Goal: Information Seeking & Learning: Learn about a topic

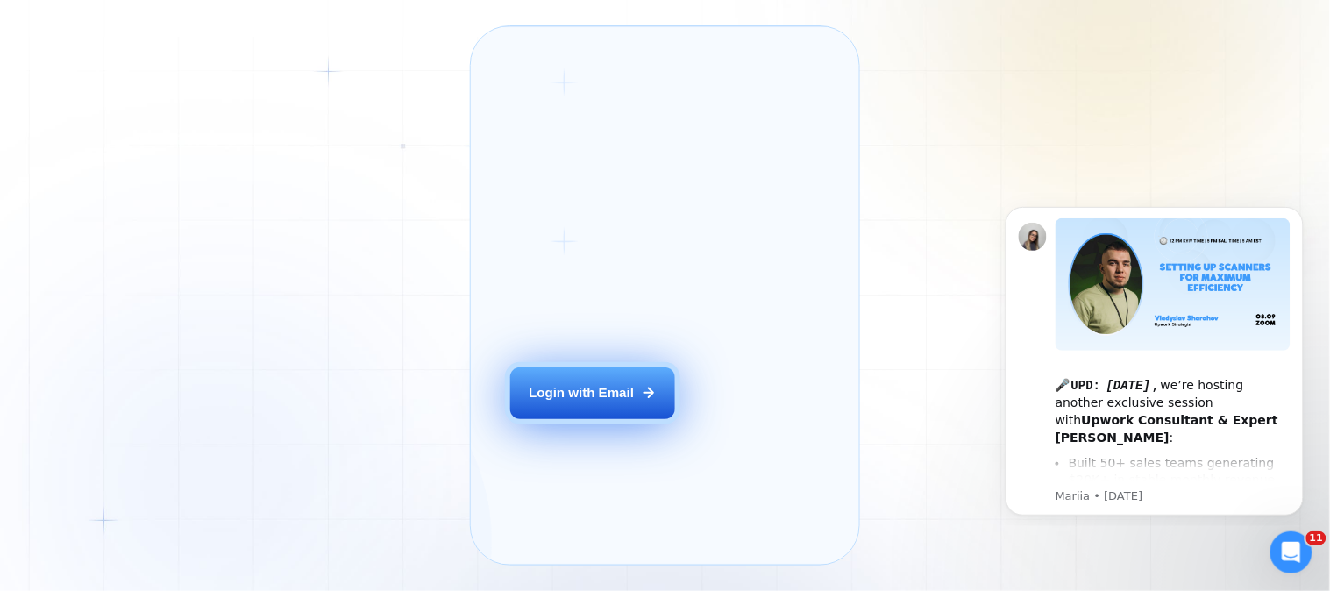
click at [611, 419] on button "Login with Email" at bounding box center [592, 393] width 165 height 52
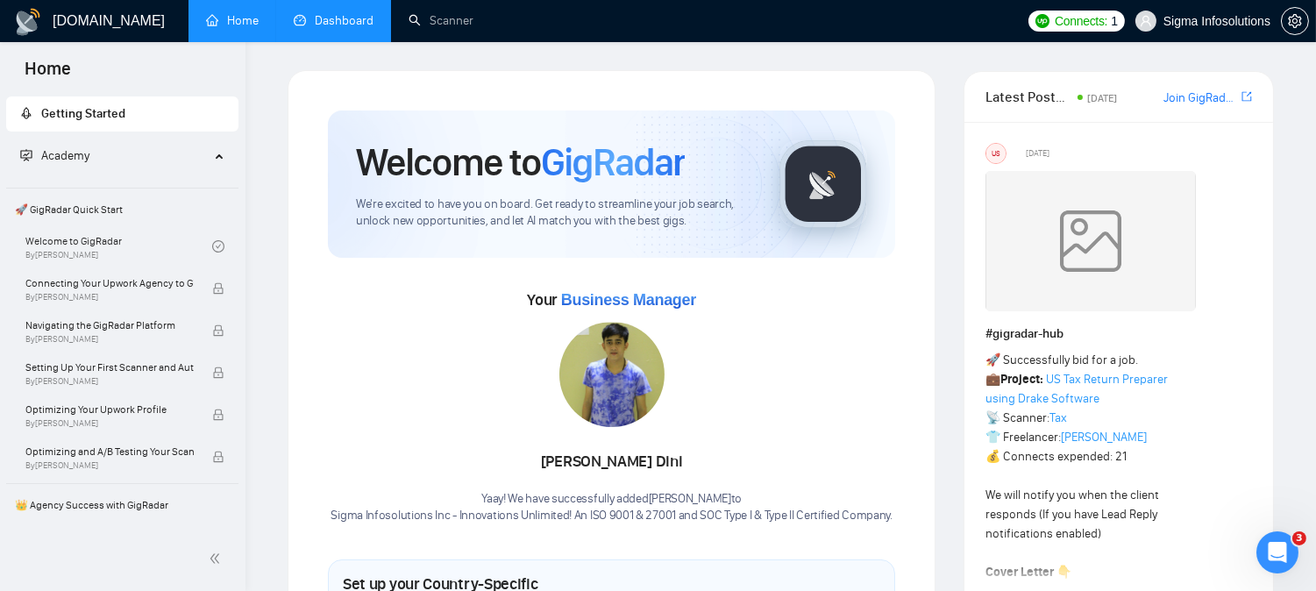
click at [324, 26] on link "Dashboard" at bounding box center [334, 20] width 80 height 15
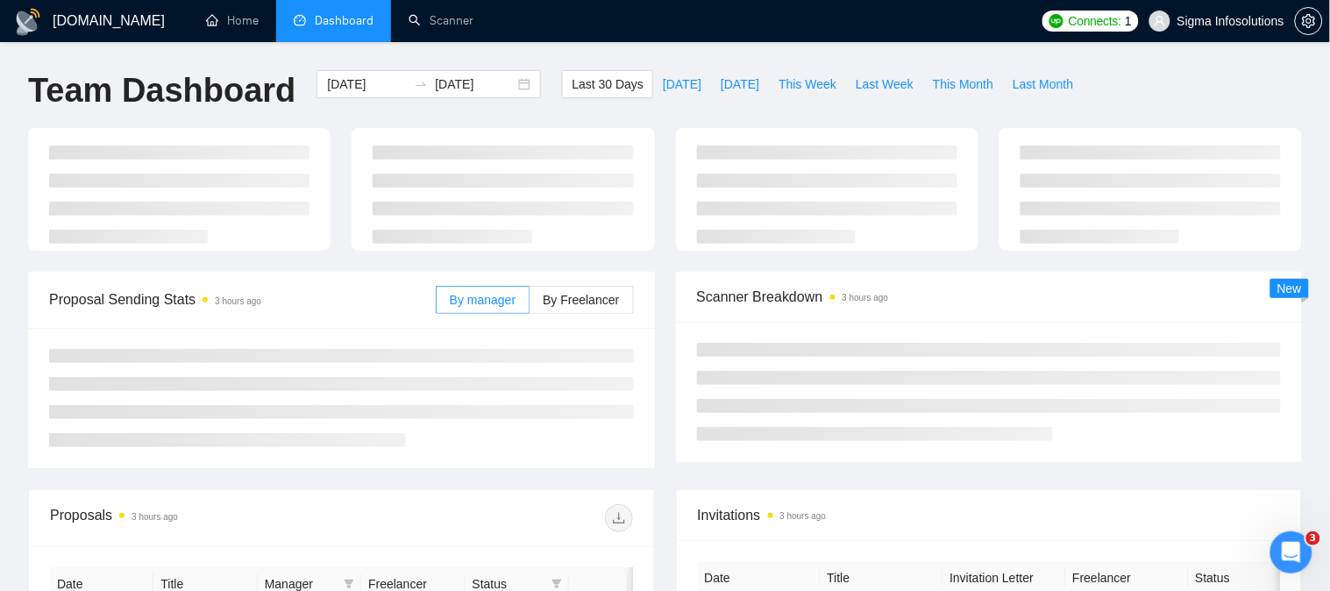
type input "[DATE]"
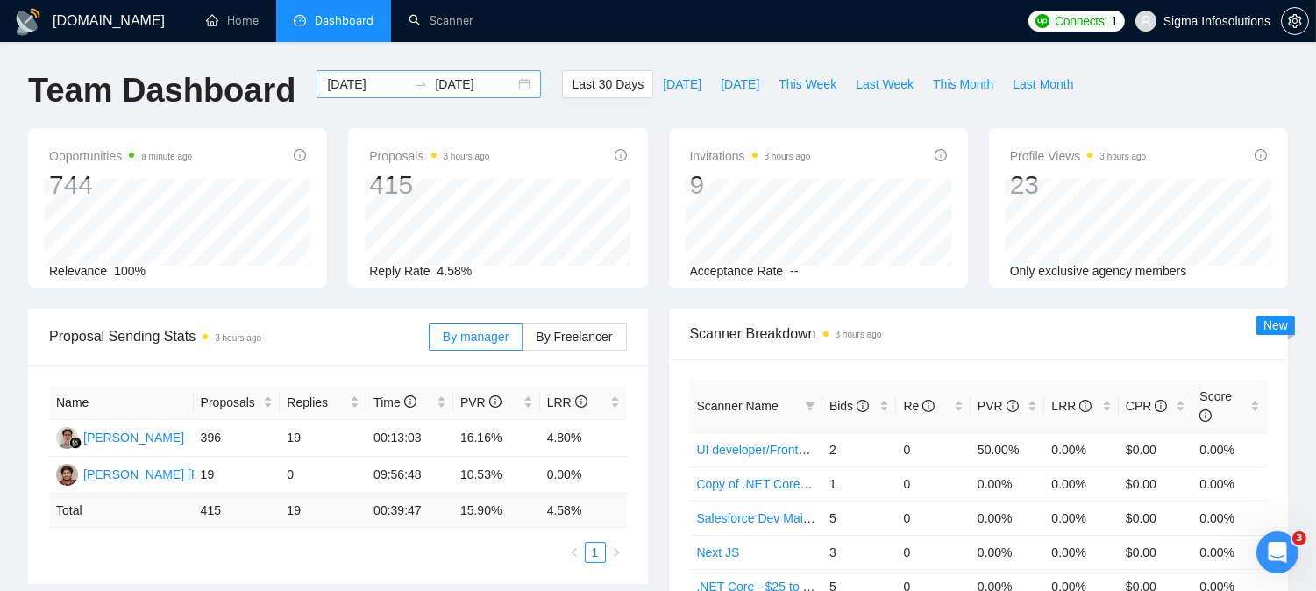
click at [355, 83] on input "[DATE]" at bounding box center [367, 84] width 80 height 19
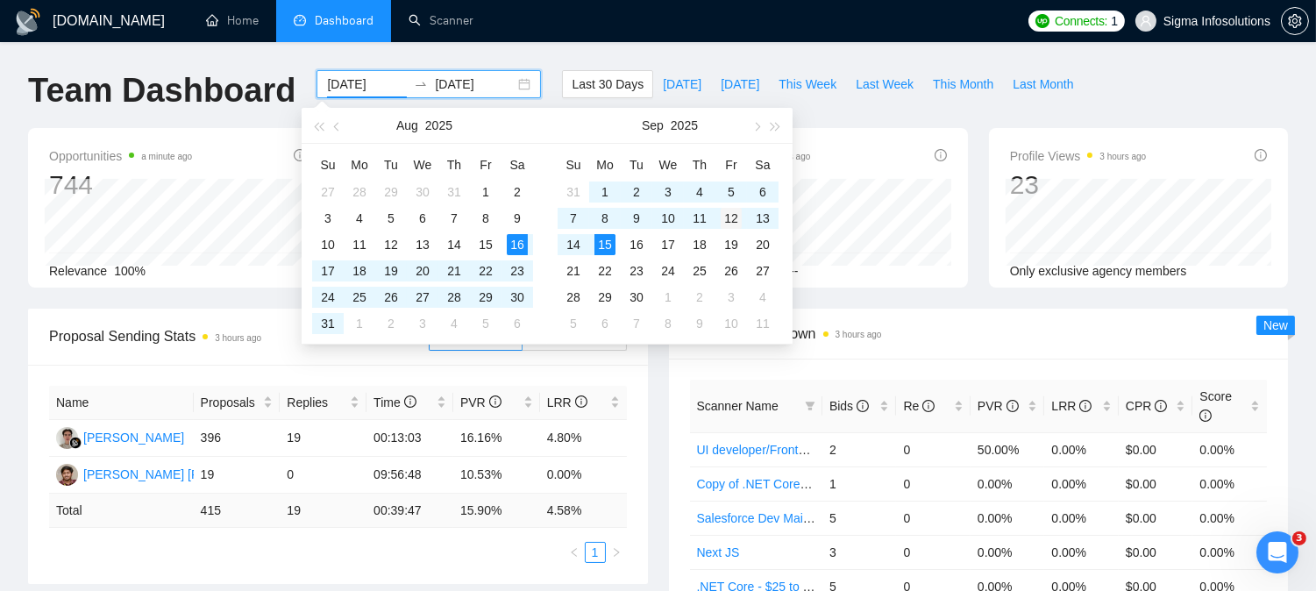
type input "[DATE]"
click at [724, 215] on div "12" at bounding box center [731, 218] width 21 height 21
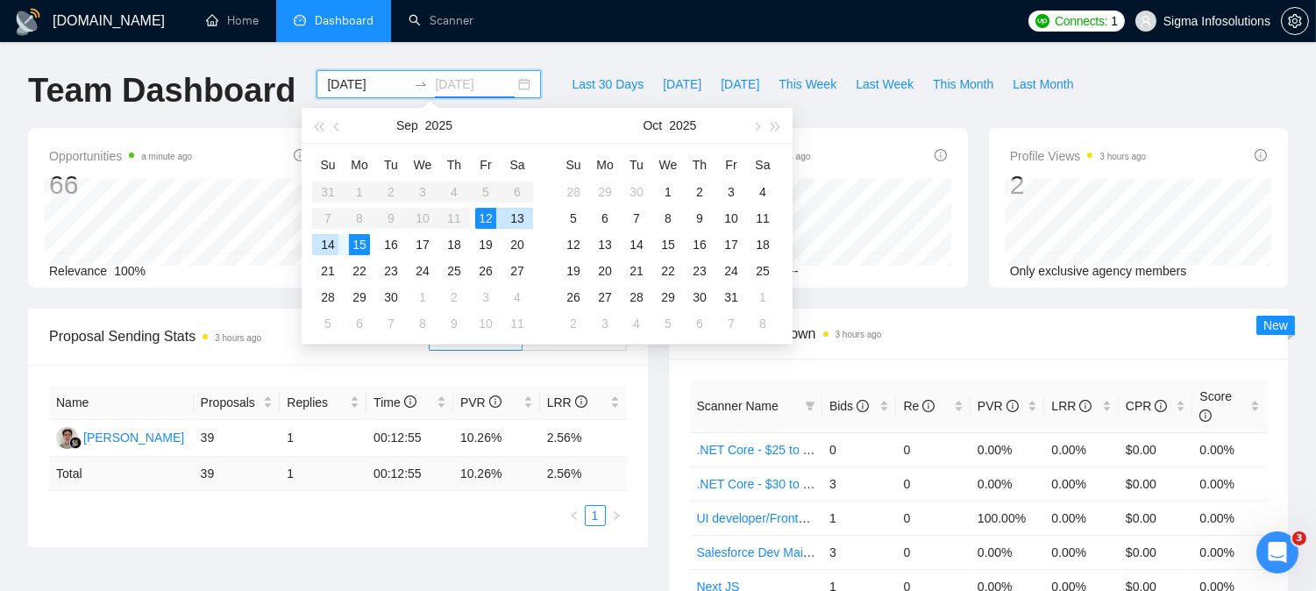
type input "[DATE]"
click at [355, 248] on div "15" at bounding box center [359, 244] width 21 height 21
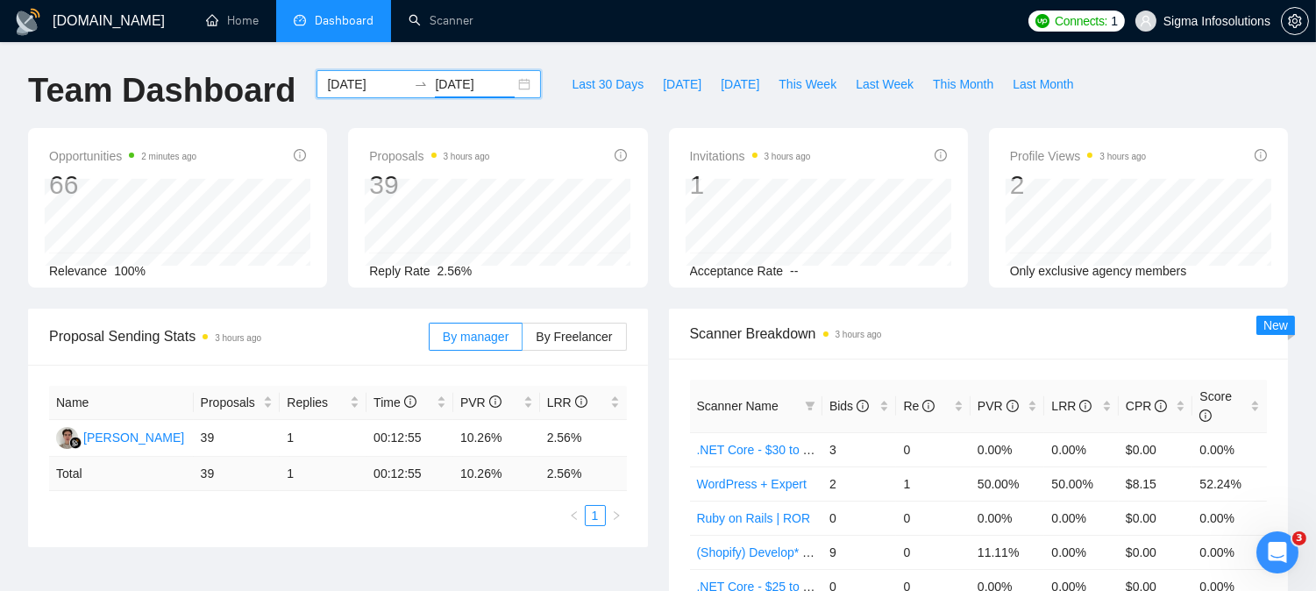
click at [530, 116] on div "[DATE] [DATE]" at bounding box center [428, 99] width 245 height 58
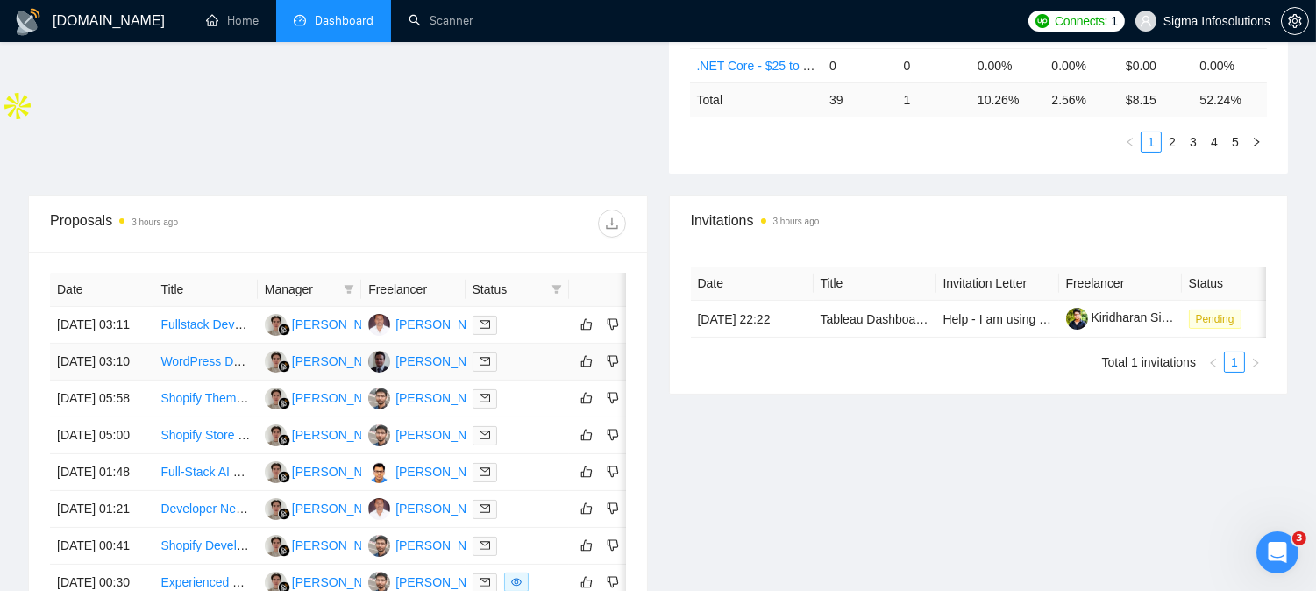
scroll to position [522, 0]
click at [347, 275] on span at bounding box center [349, 288] width 18 height 26
click at [296, 296] on span "[PERSON_NAME]" at bounding box center [297, 303] width 101 height 14
checkbox input "true"
click at [412, 210] on div at bounding box center [482, 223] width 288 height 28
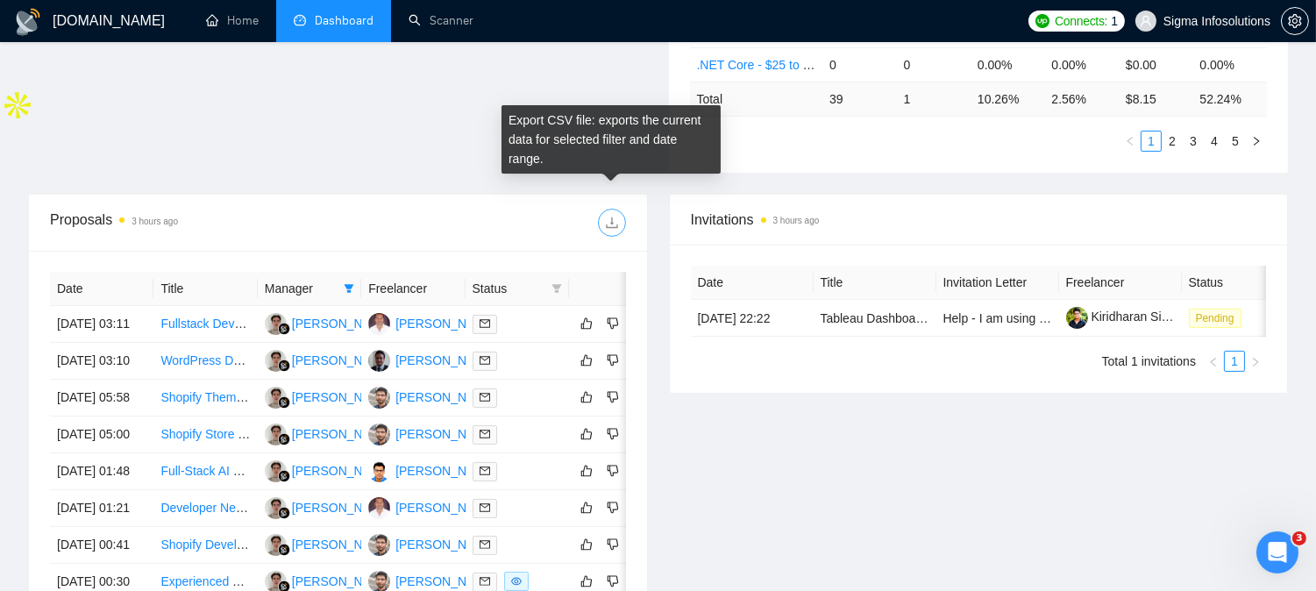
click at [609, 216] on icon "download" at bounding box center [612, 223] width 14 height 14
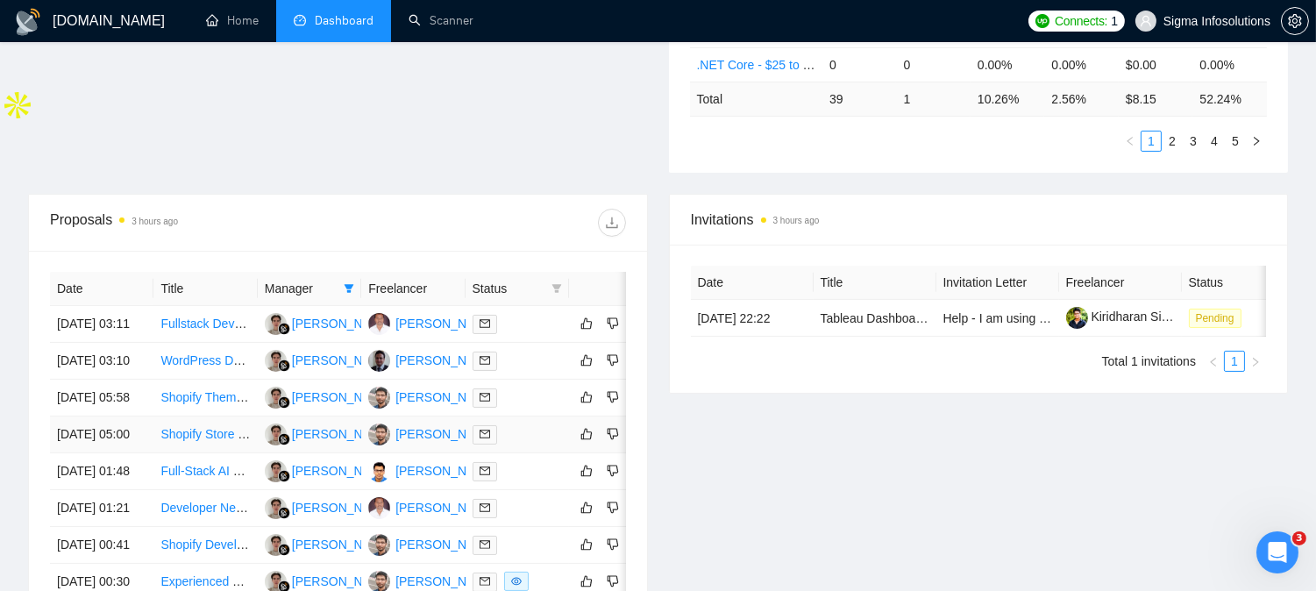
click at [486, 439] on icon "mail" at bounding box center [485, 434] width 11 height 11
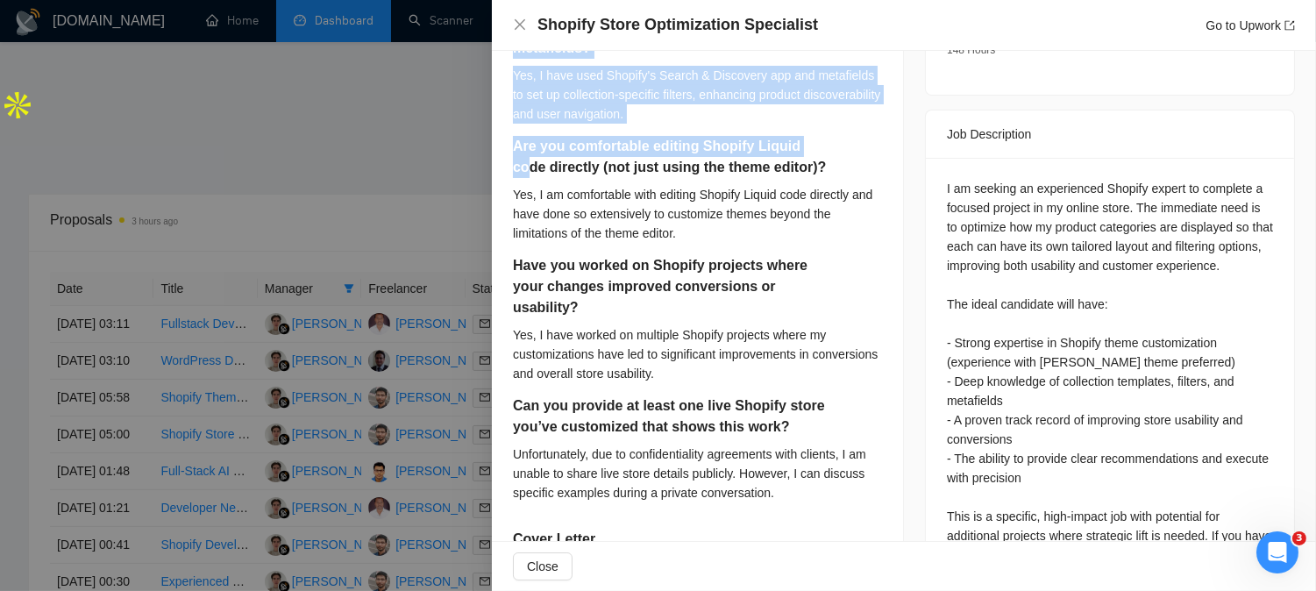
scroll to position [681, 0]
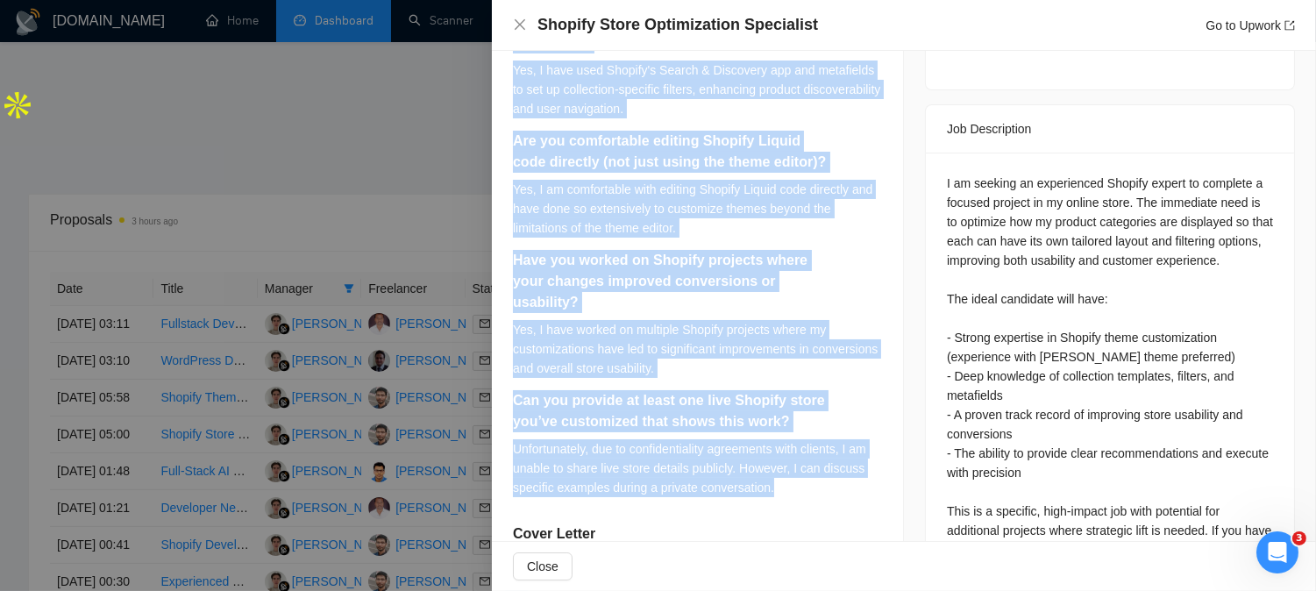
drag, startPoint x: 515, startPoint y: 151, endPoint x: 825, endPoint y: 469, distance: 444.5
click at [825, 469] on div "Have you created separate collection templates in Shopify’s [PERSON_NAME] (or o…" at bounding box center [697, 179] width 369 height 659
copy div "Lore ips dolorsi ametcons adipiscing elitseddo ei Tempori’u Labo (et dolor Magn…"
click at [524, 18] on icon "close" at bounding box center [520, 25] width 14 height 14
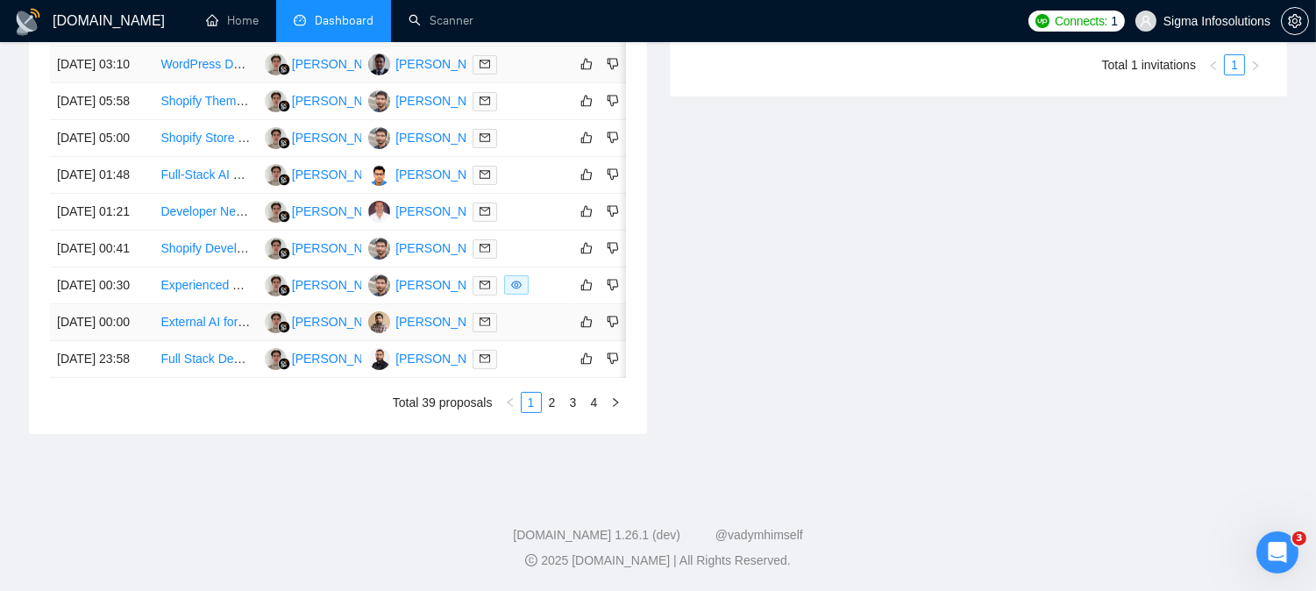
scroll to position [892, 0]
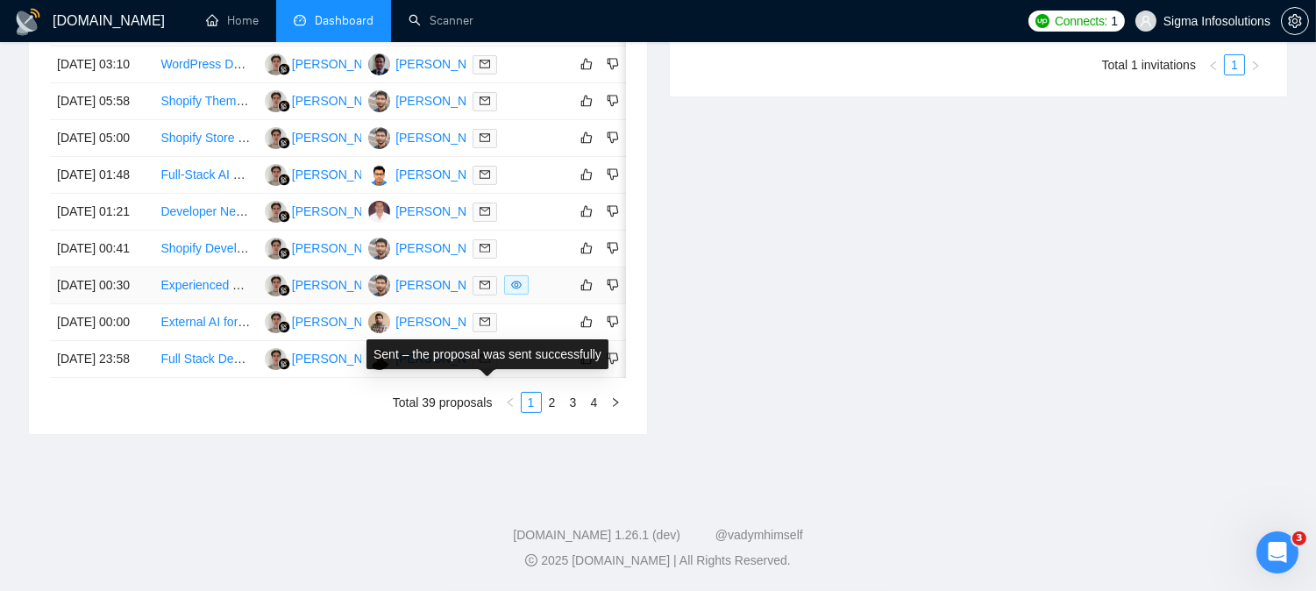
click at [486, 289] on icon "mail" at bounding box center [485, 285] width 11 height 8
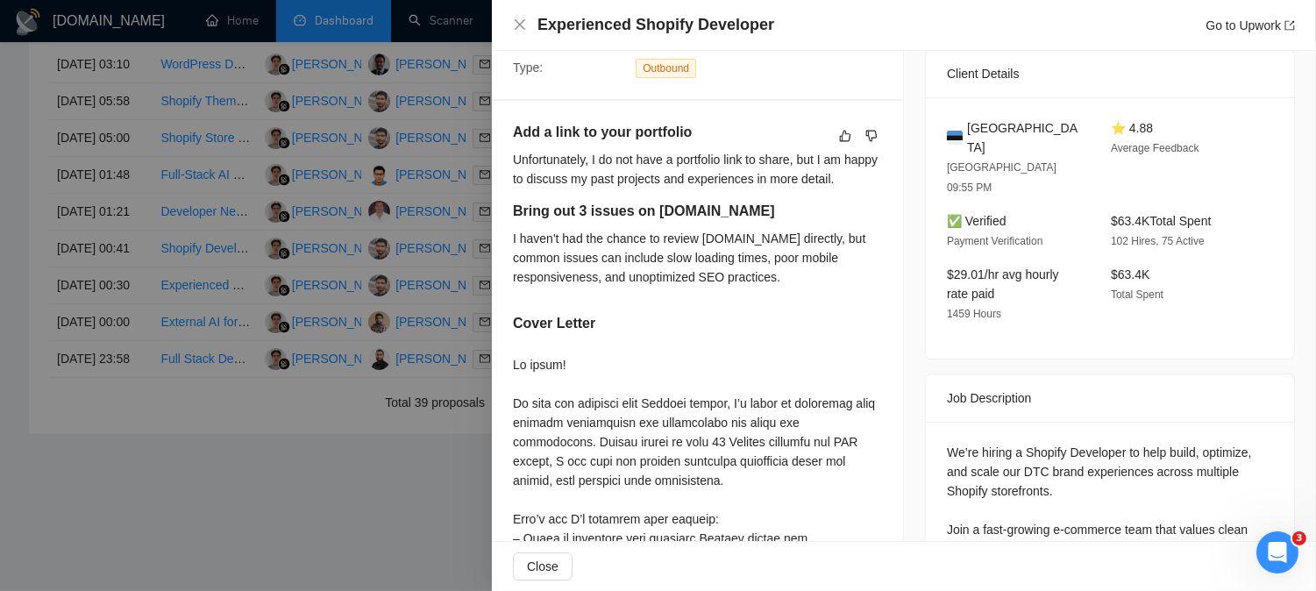
scroll to position [381, 0]
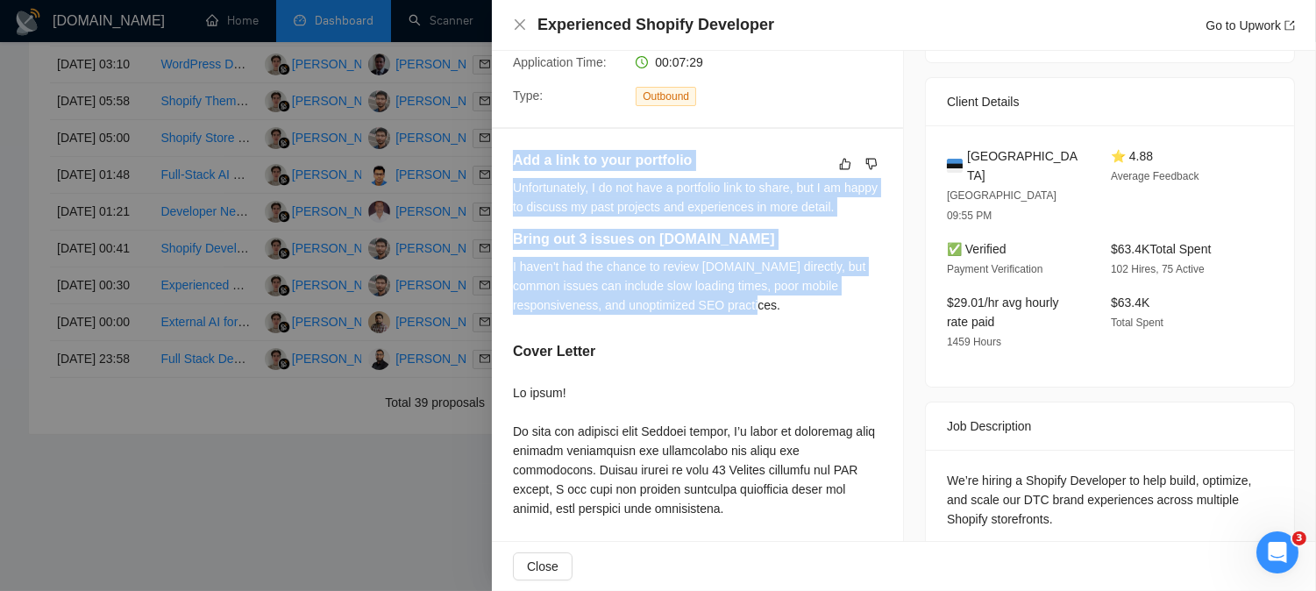
drag, startPoint x: 775, startPoint y: 310, endPoint x: 512, endPoint y: 161, distance: 302.3
click at [513, 161] on div "Add a link to your portfolio Unfortunately, I do not have a portfolio link to s…" at bounding box center [697, 238] width 369 height 177
copy div "Add a link to your portfolio Unfortunately, I do not have a portfolio link to s…"
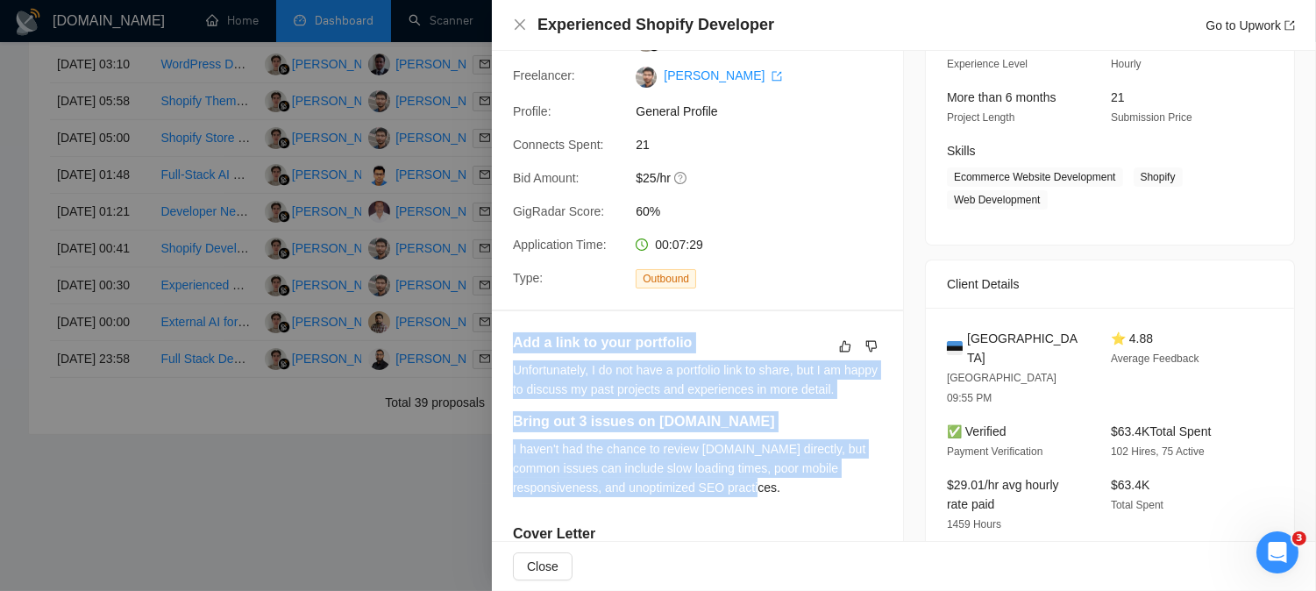
scroll to position [196, 0]
click at [514, 22] on icon "close" at bounding box center [520, 25] width 14 height 14
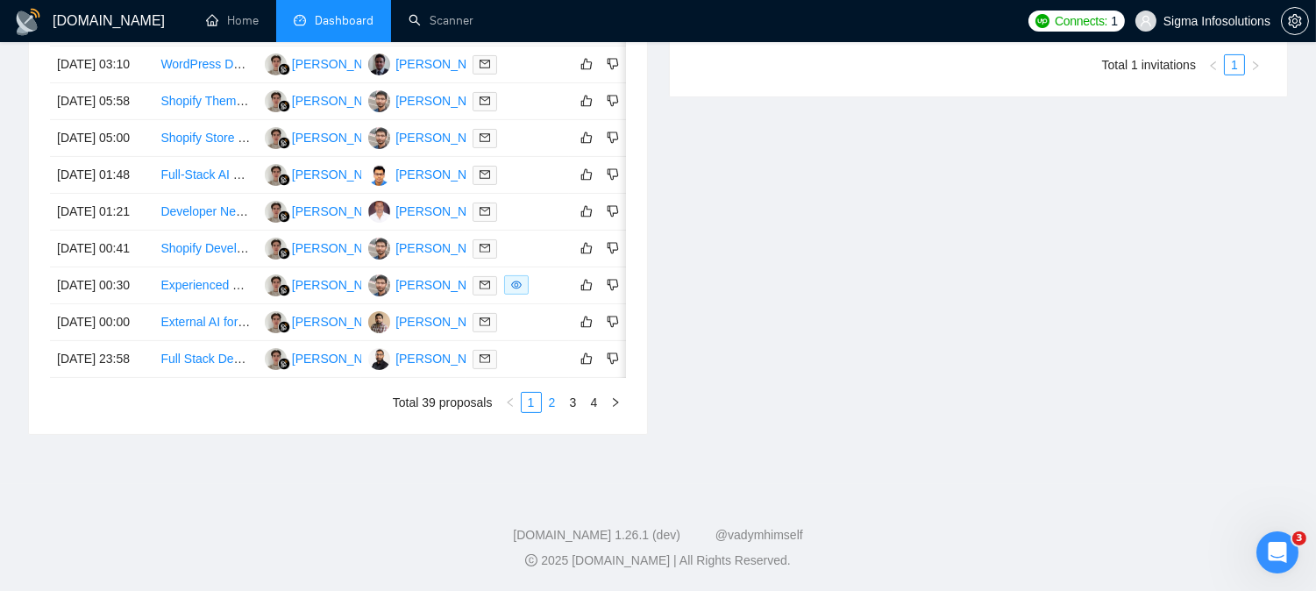
click at [549, 412] on link "2" at bounding box center [552, 402] width 19 height 19
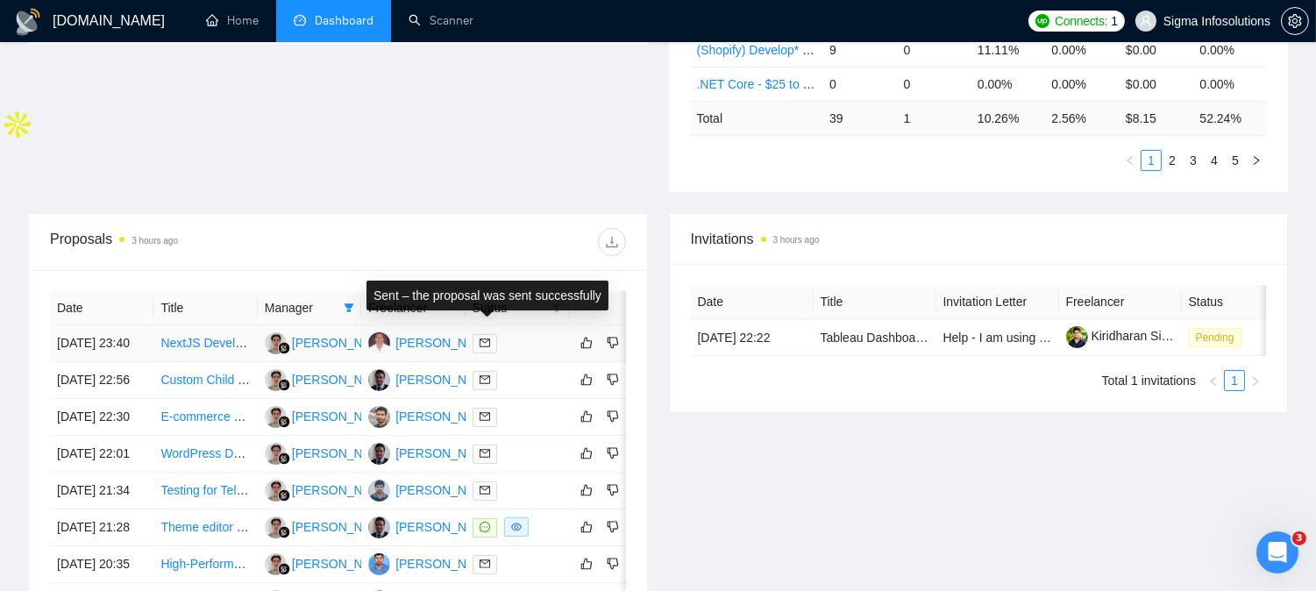
click at [478, 334] on span at bounding box center [485, 343] width 25 height 19
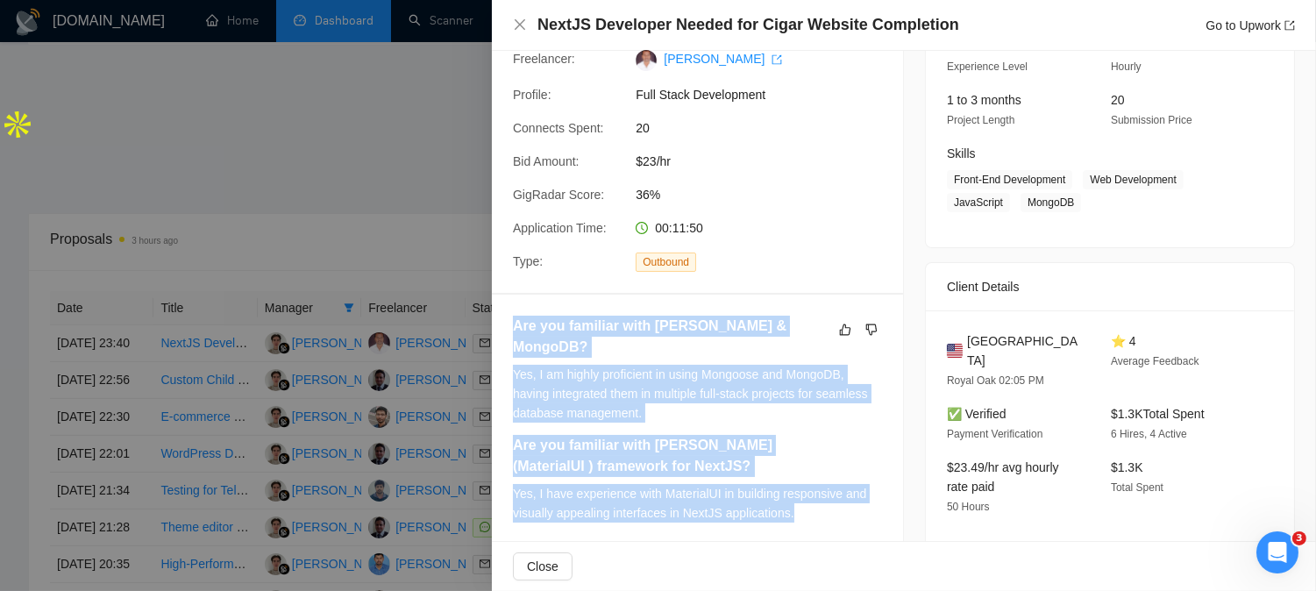
drag, startPoint x: 795, startPoint y: 494, endPoint x: 507, endPoint y: 312, distance: 340.8
copy div "Are you familiar with [PERSON_NAME] & MongoDB? Yes, I am highly proficient in u…"
click at [521, 29] on icon "close" at bounding box center [520, 25] width 14 height 14
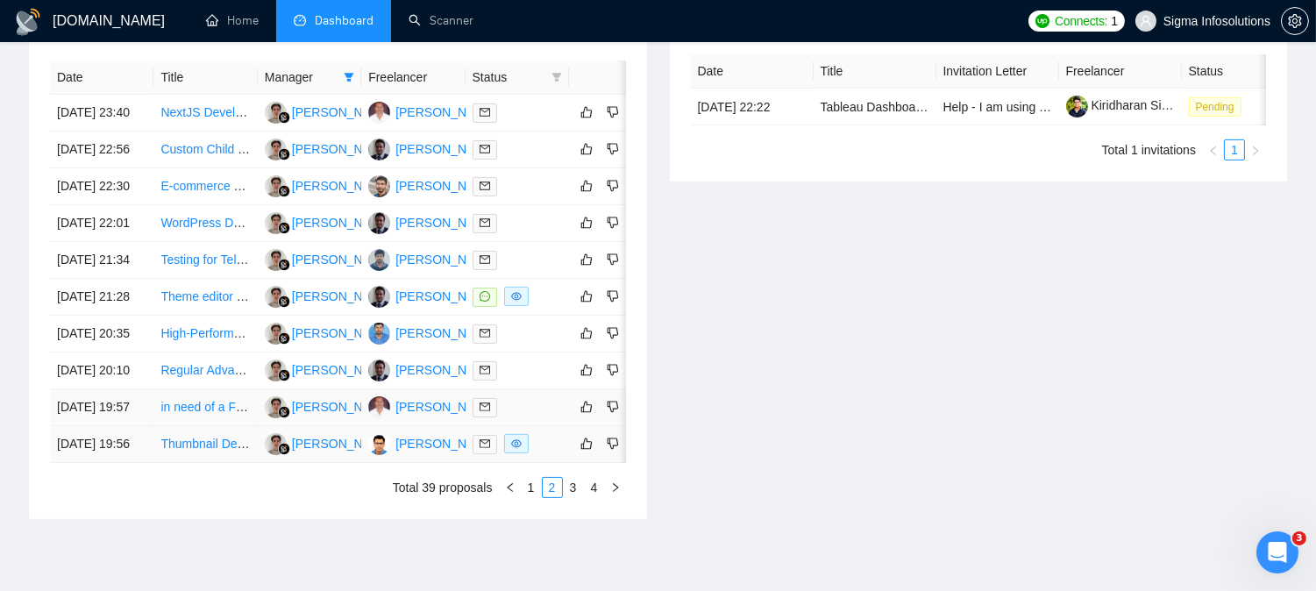
scroll to position [979, 0]
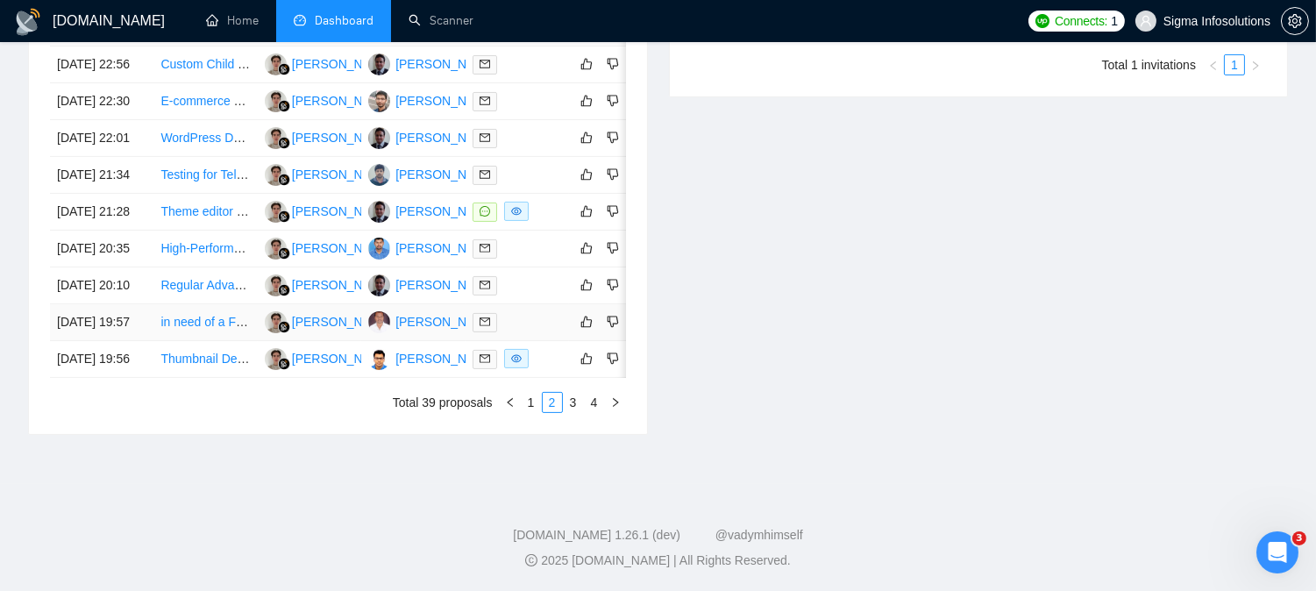
click at [486, 316] on icon "mail" at bounding box center [485, 321] width 11 height 11
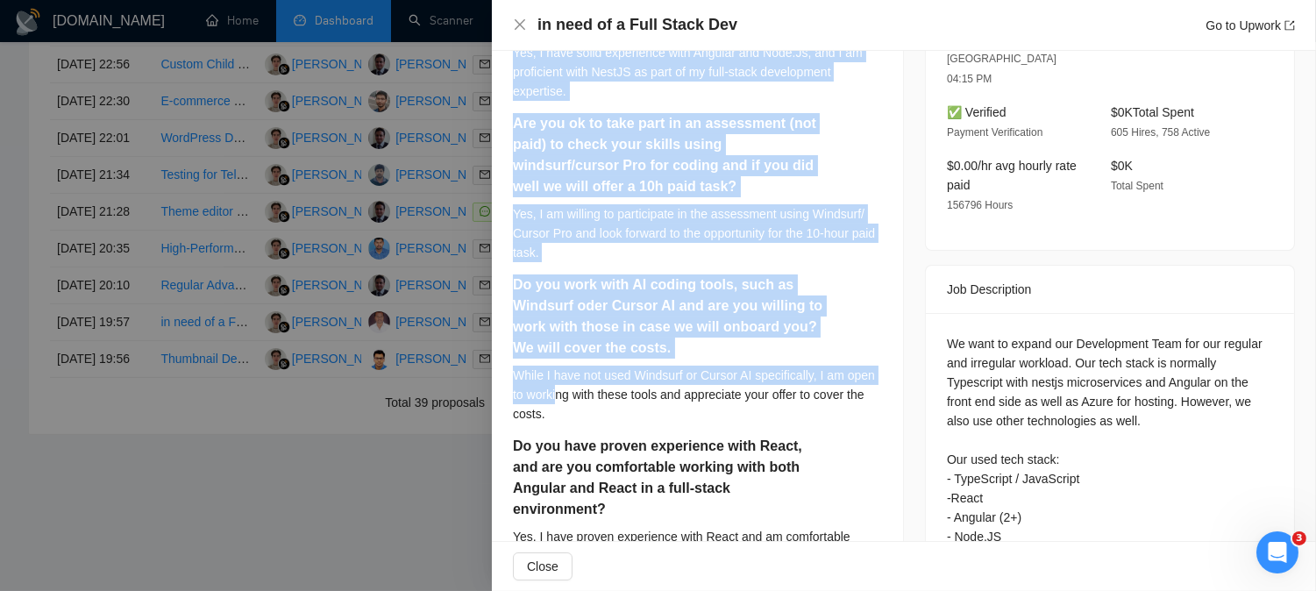
scroll to position [586, 0]
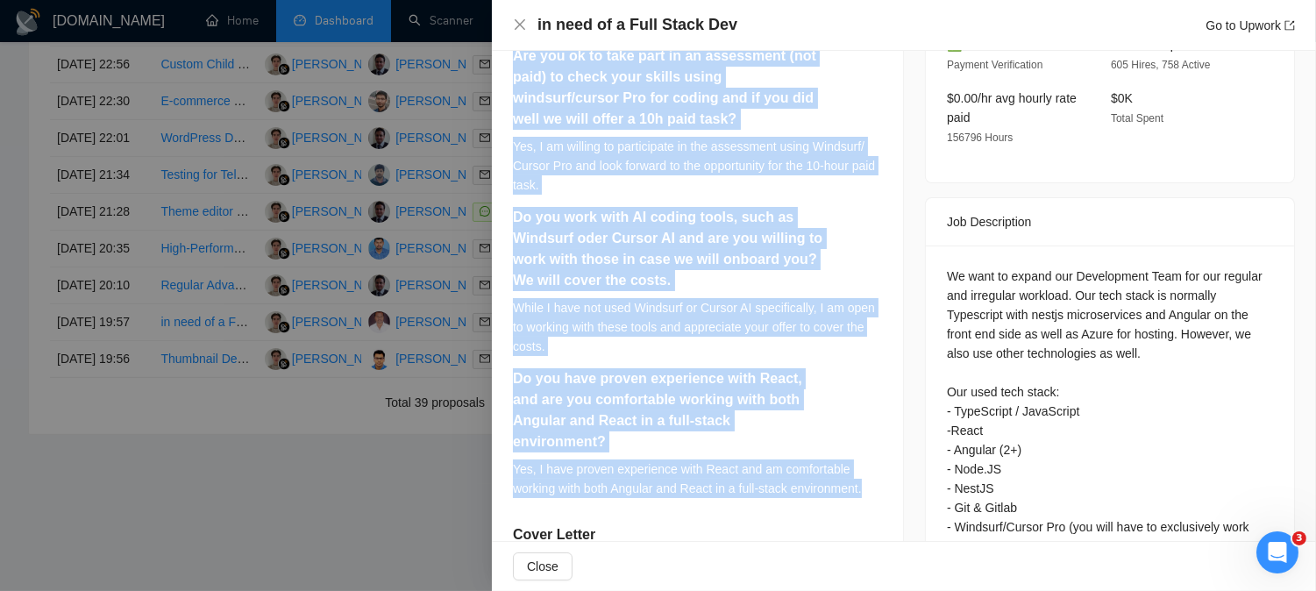
drag, startPoint x: 509, startPoint y: 330, endPoint x: 865, endPoint y: 471, distance: 382.9
click at [865, 471] on div "Do you have solid experience with Angular, Node.Js, Nest.Js ? Yes, I have solid…" at bounding box center [697, 529] width 411 height 1248
copy div "Do you have solid experience with Angular, Node.Js, Nest.Js ? Yes, I have solid…"
click at [519, 31] on icon "close" at bounding box center [520, 25] width 14 height 14
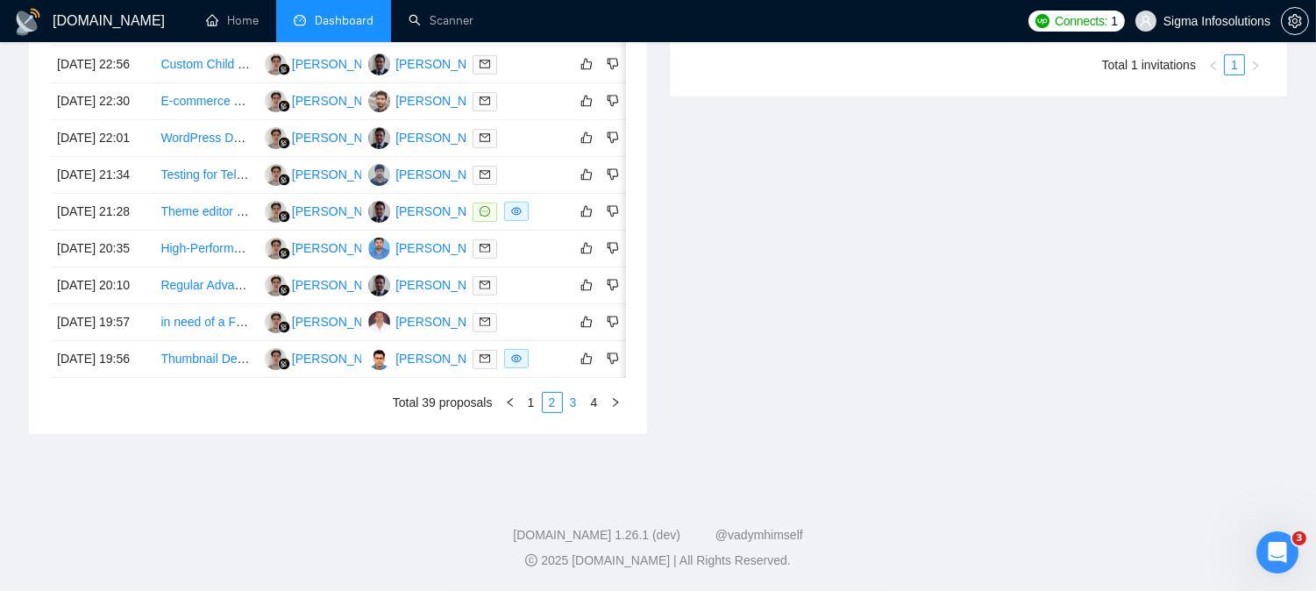
click at [573, 402] on link "3" at bounding box center [573, 402] width 19 height 19
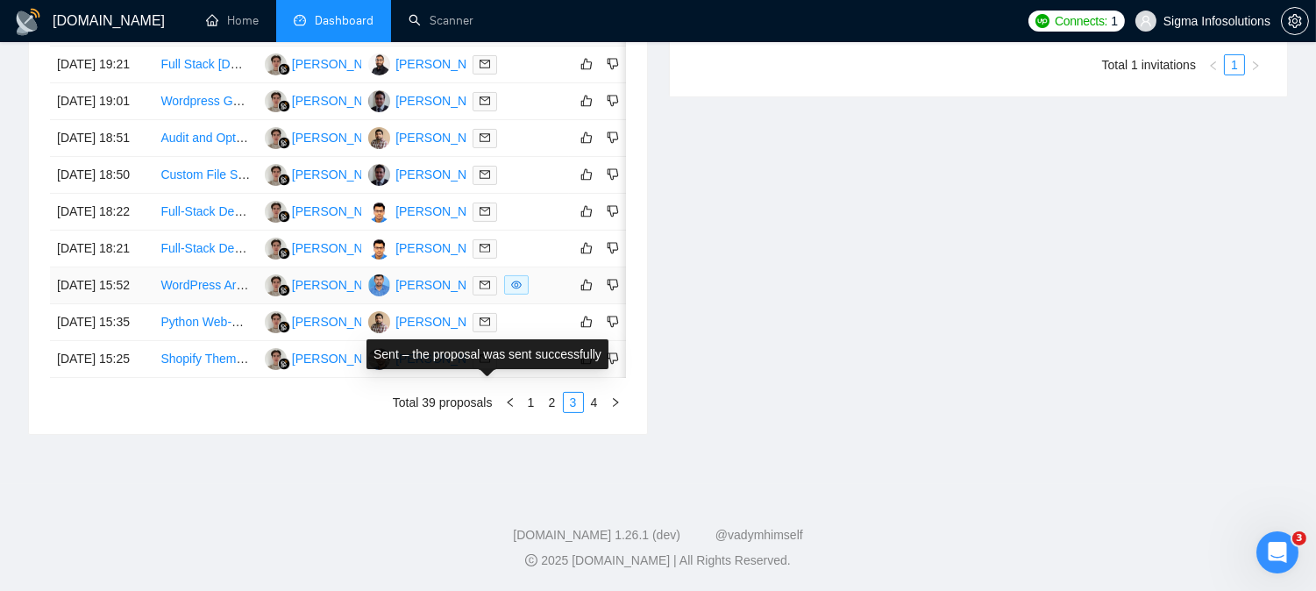
click at [480, 280] on icon "mail" at bounding box center [485, 285] width 11 height 11
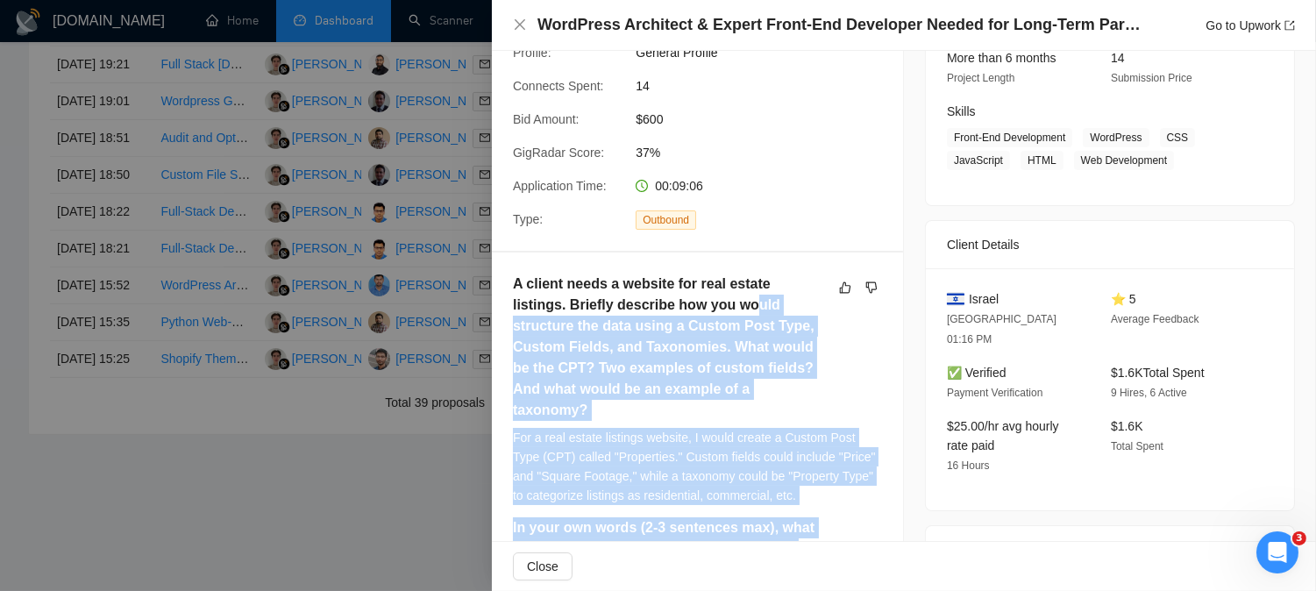
scroll to position [196, 0]
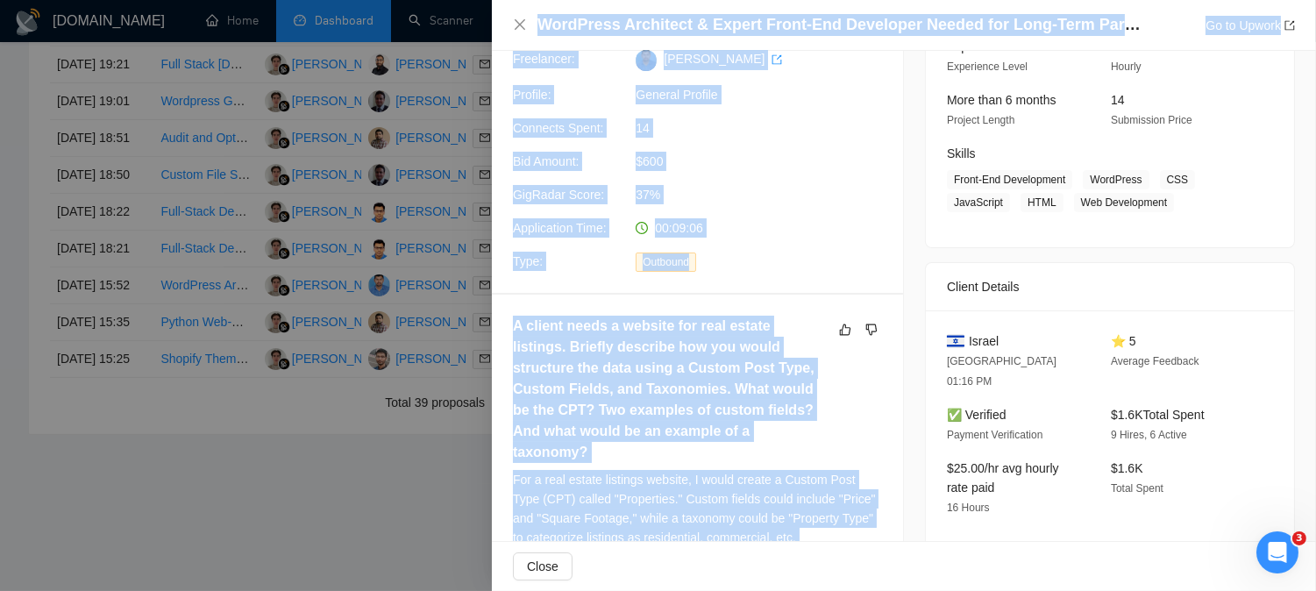
drag, startPoint x: 787, startPoint y: 331, endPoint x: 487, endPoint y: 328, distance: 299.8
click at [487, 328] on div "WordPress Architect & Expert Front-End Developer Needed for Long-Term Partnersh…" at bounding box center [658, 295] width 1316 height 591
click at [582, 377] on h5 "A client needs a website for real estate listings. Briefly describe how you wou…" at bounding box center [670, 389] width 314 height 147
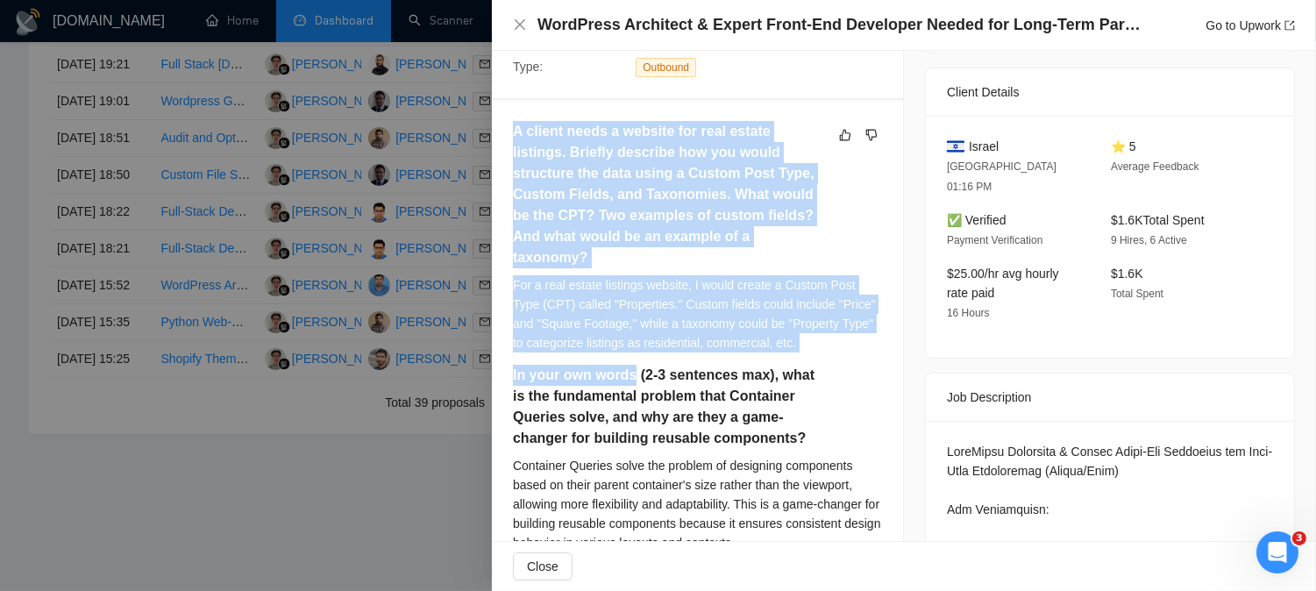
scroll to position [488, 0]
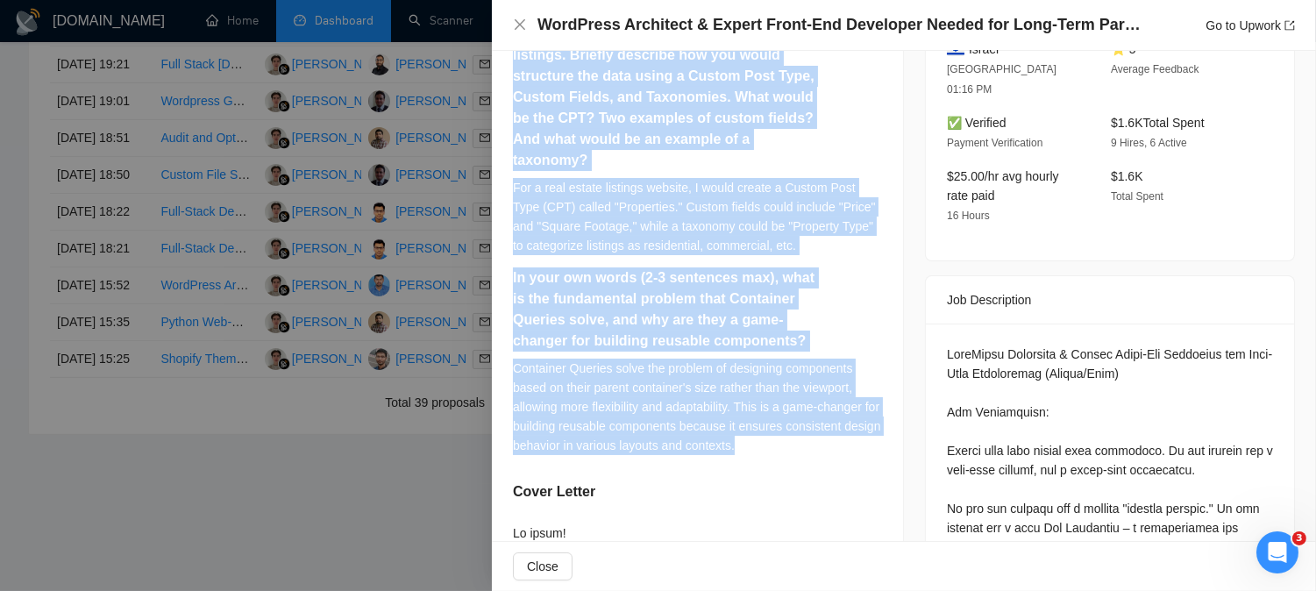
drag, startPoint x: 510, startPoint y: 329, endPoint x: 786, endPoint y: 419, distance: 289.7
click at [786, 419] on div "A client needs a website for real estate listings. Briefly describe how you wou…" at bounding box center [697, 538] width 411 height 1070
copy div "A client needs a website for real estate listings. Briefly describe how you wou…"
click at [518, 23] on icon "close" at bounding box center [520, 24] width 11 height 11
